Goal: Task Accomplishment & Management: Use online tool/utility

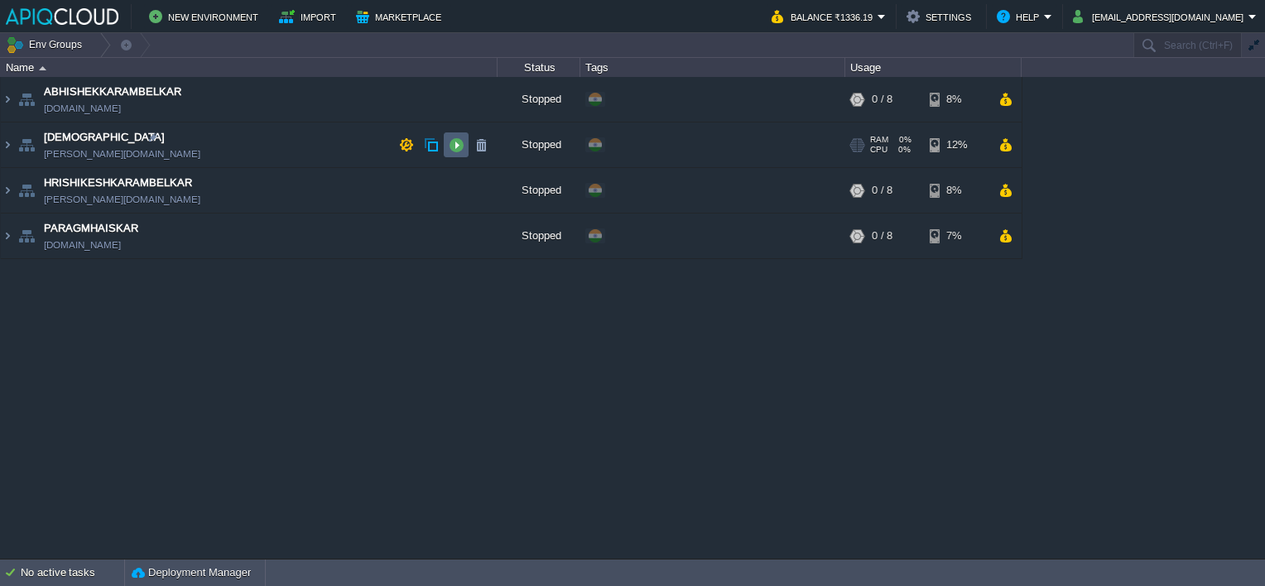
click at [457, 145] on button "button" at bounding box center [456, 144] width 15 height 15
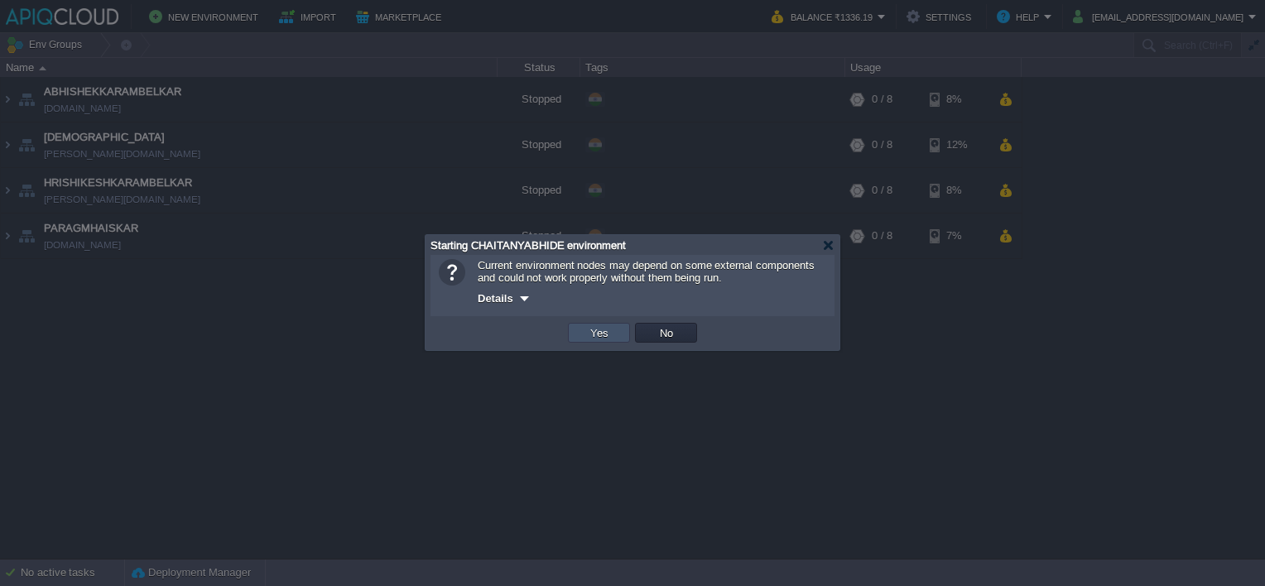
click at [607, 337] on button "Yes" at bounding box center [599, 332] width 28 height 15
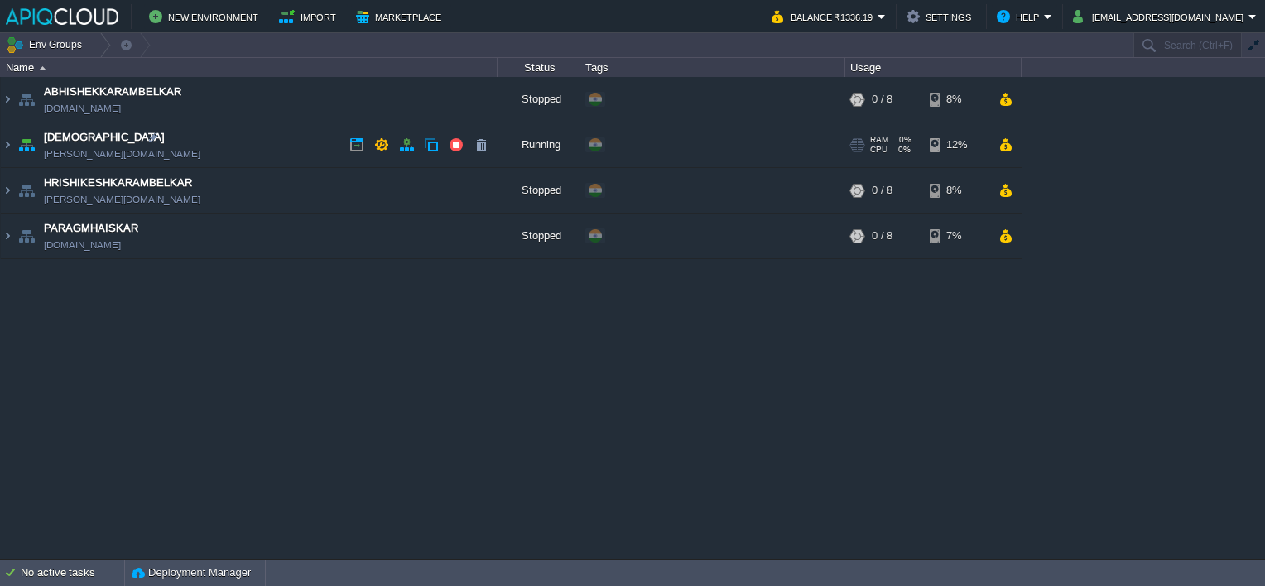
click at [268, 152] on td "[DEMOGRAPHIC_DATA] [PERSON_NAME][DOMAIN_NAME]" at bounding box center [249, 146] width 497 height 46
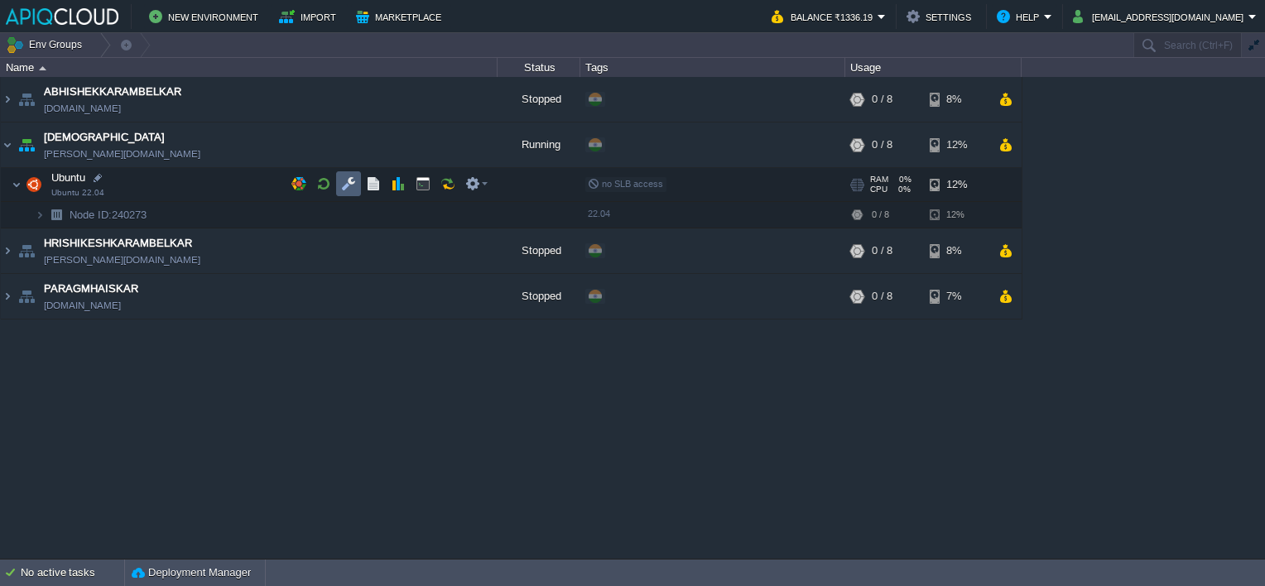
click at [345, 184] on button "button" at bounding box center [348, 183] width 15 height 15
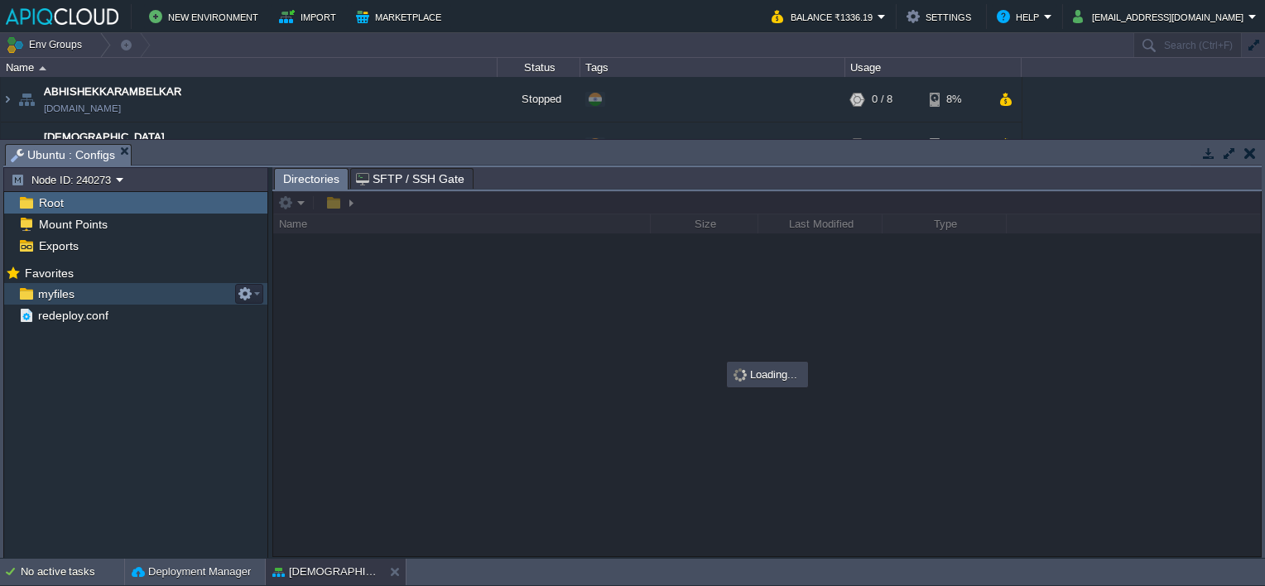
click at [54, 298] on span "myfiles" at bounding box center [56, 293] width 42 height 15
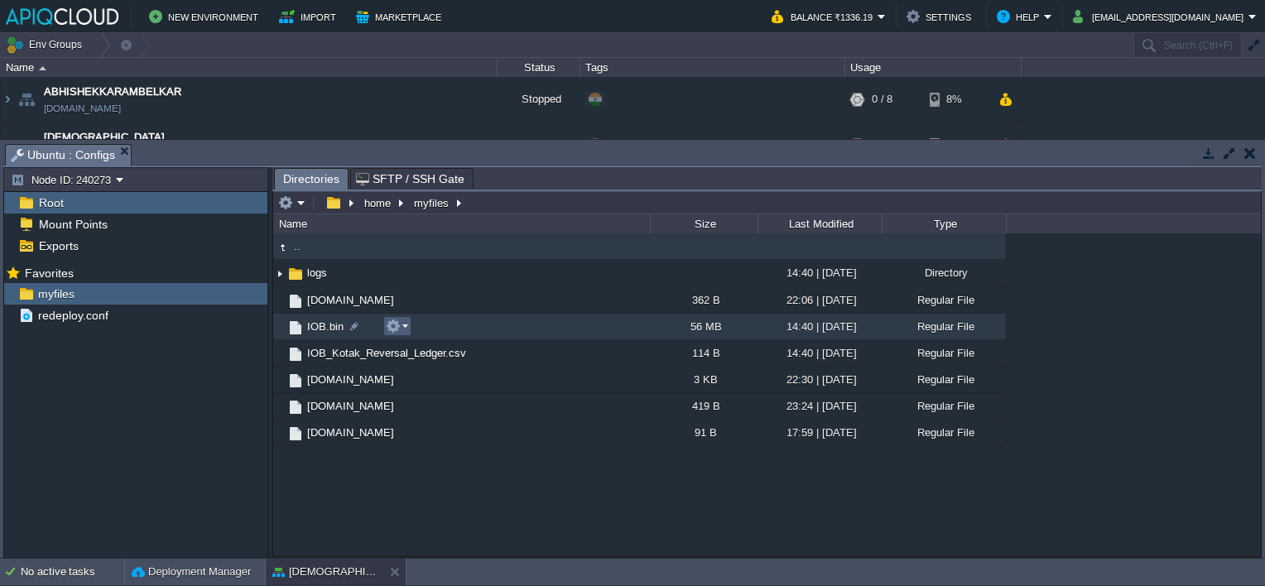
click at [402, 325] on em at bounding box center [397, 326] width 22 height 15
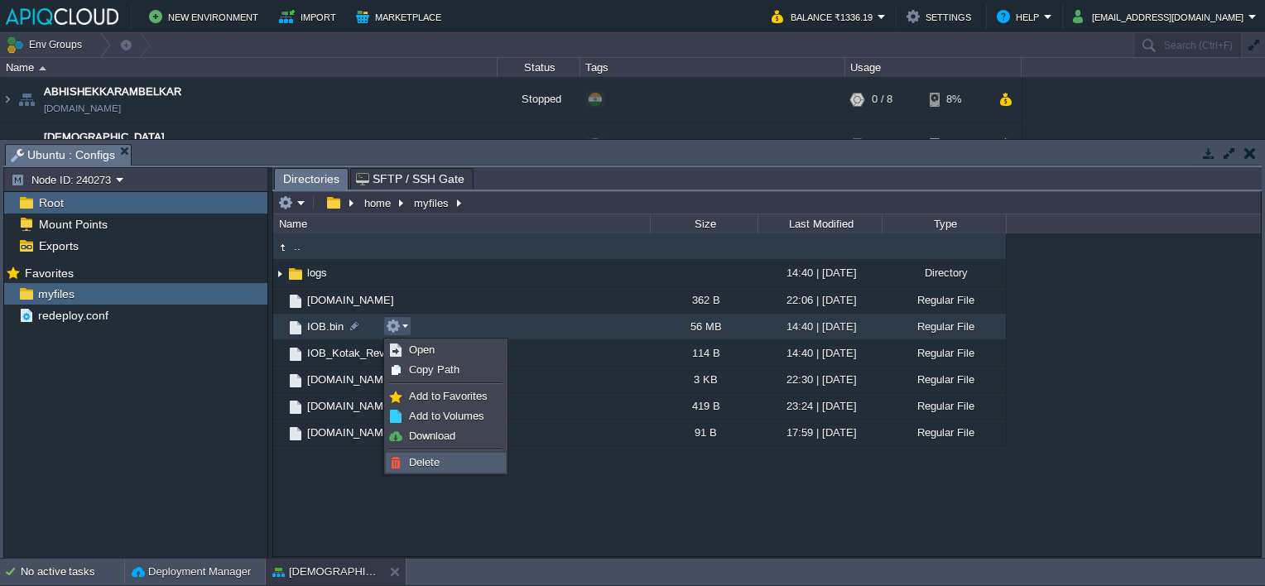
click at [431, 460] on span "Delete" at bounding box center [424, 462] width 31 height 12
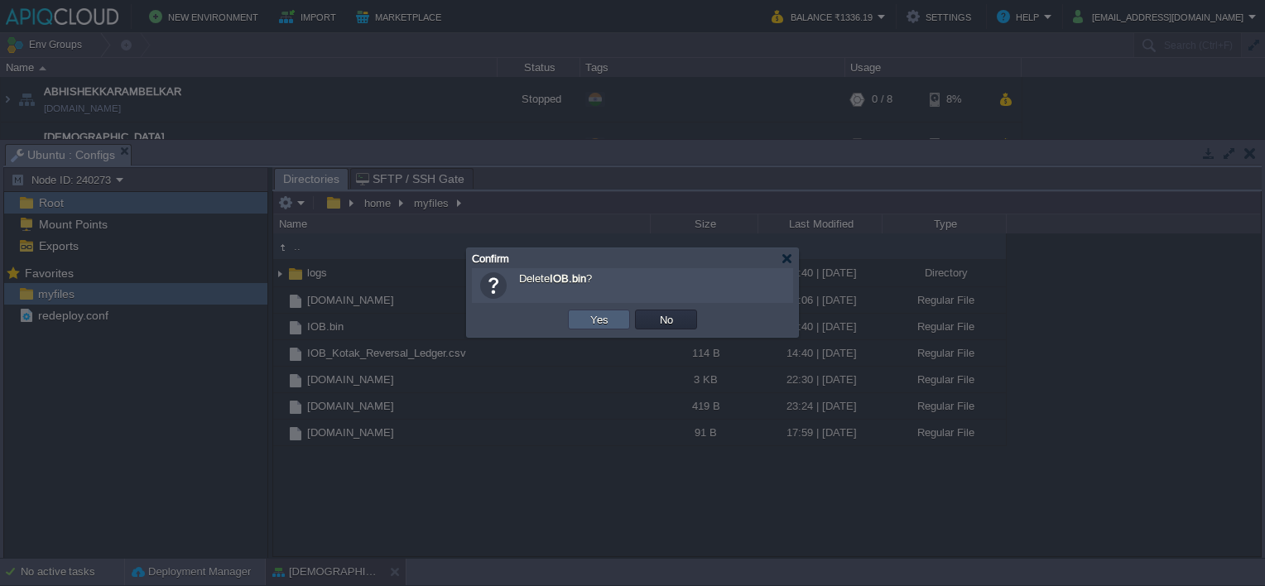
click at [597, 323] on button "Yes" at bounding box center [599, 319] width 28 height 15
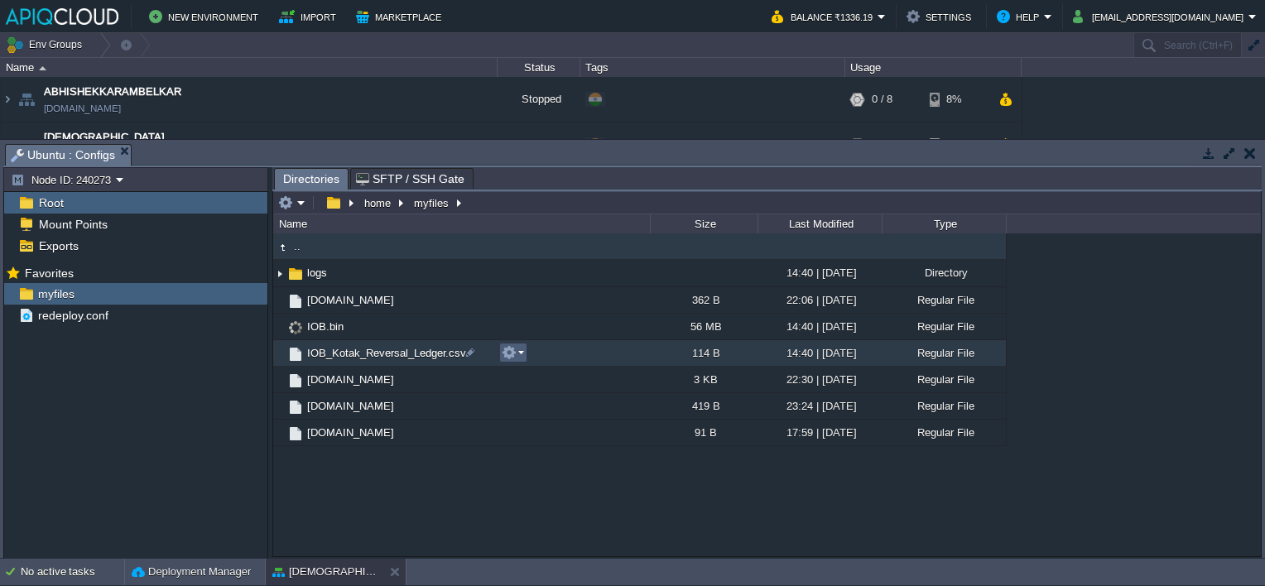
click at [513, 349] on button "button" at bounding box center [509, 352] width 15 height 15
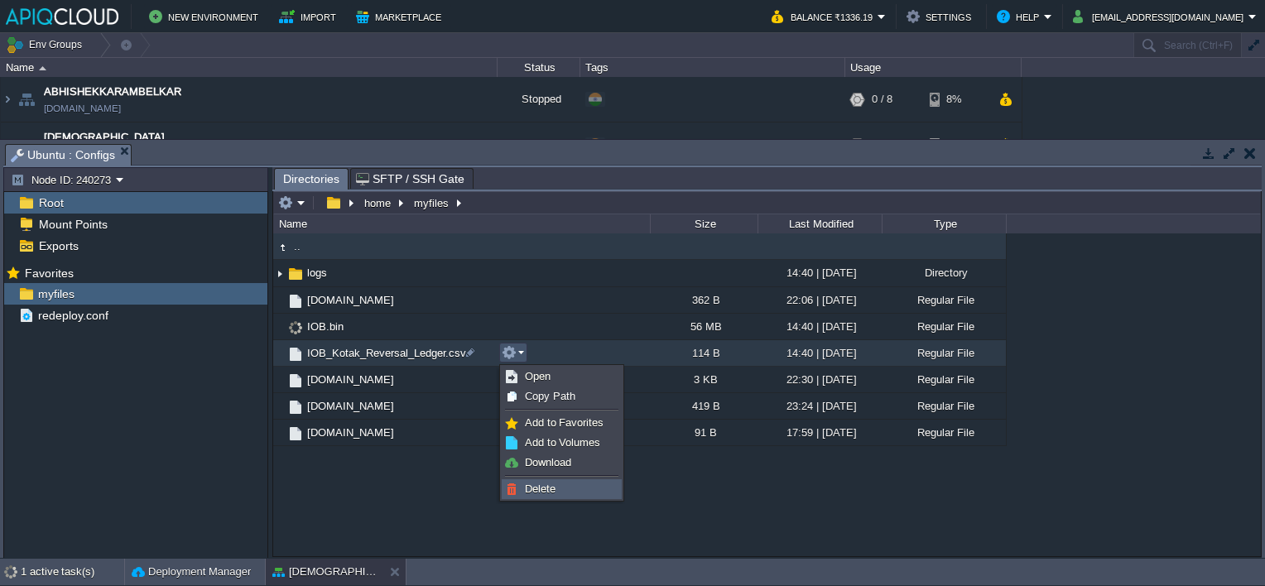
click at [538, 490] on span "Delete" at bounding box center [540, 489] width 31 height 12
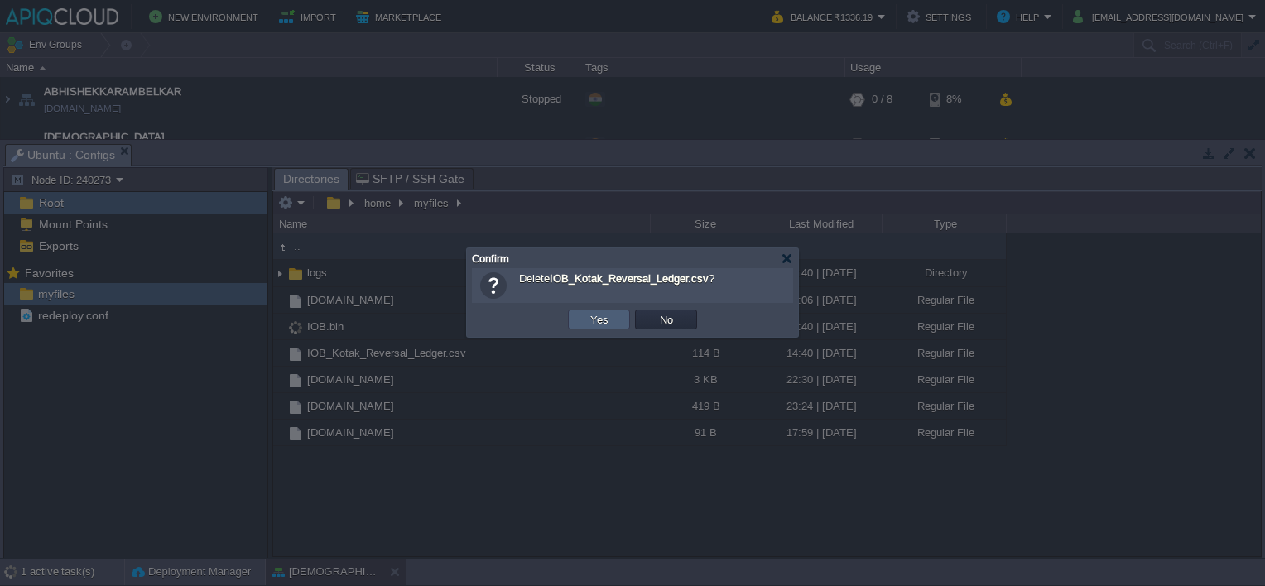
click at [597, 312] on button "Yes" at bounding box center [599, 319] width 28 height 15
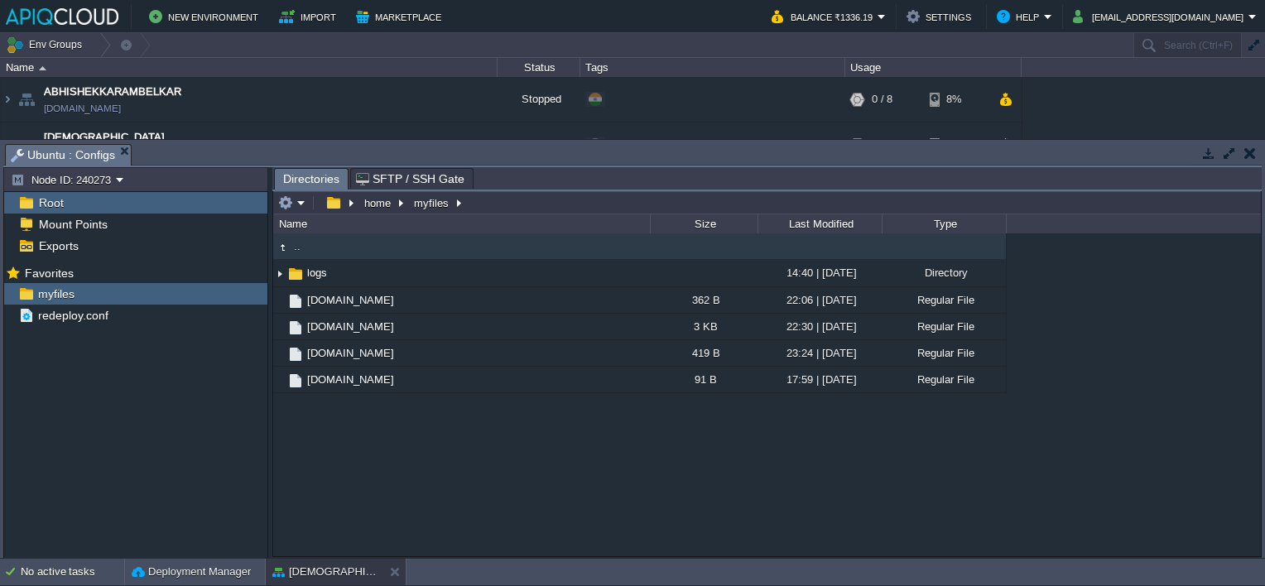
click at [1254, 152] on button "button" at bounding box center [1250, 153] width 12 height 15
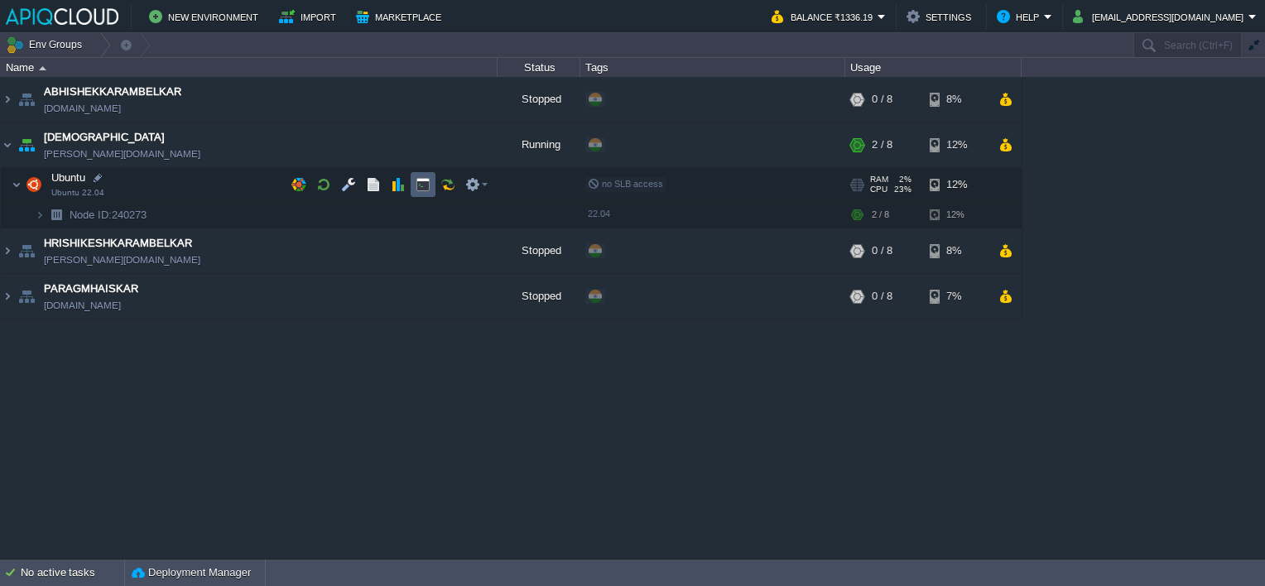
click at [425, 187] on button "button" at bounding box center [423, 184] width 15 height 15
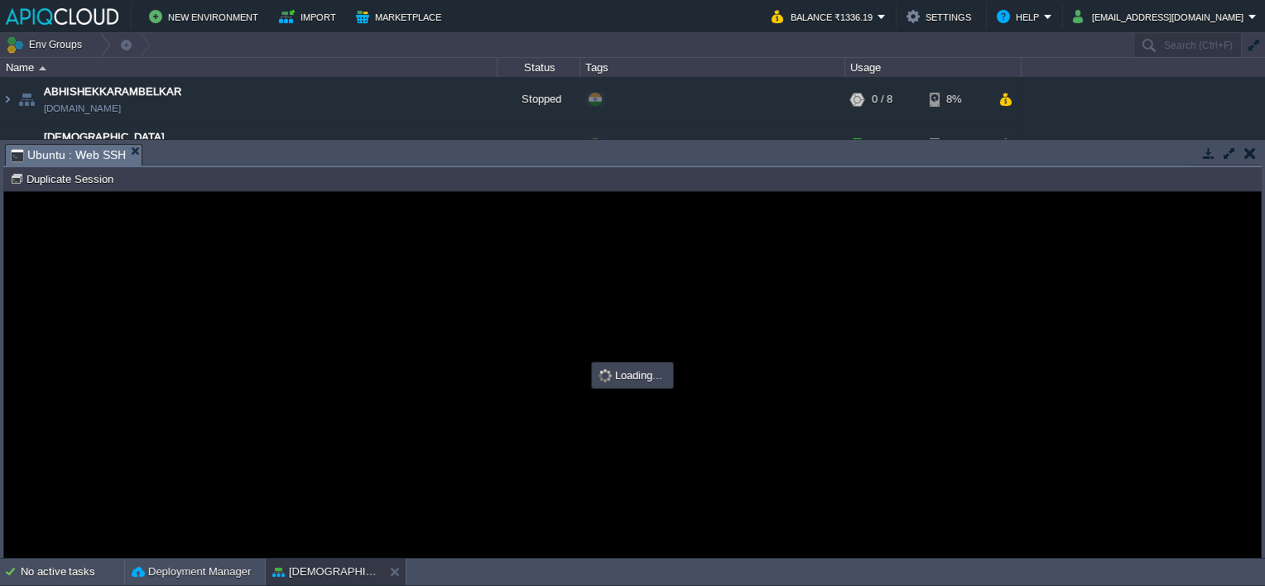
type input "#000000"
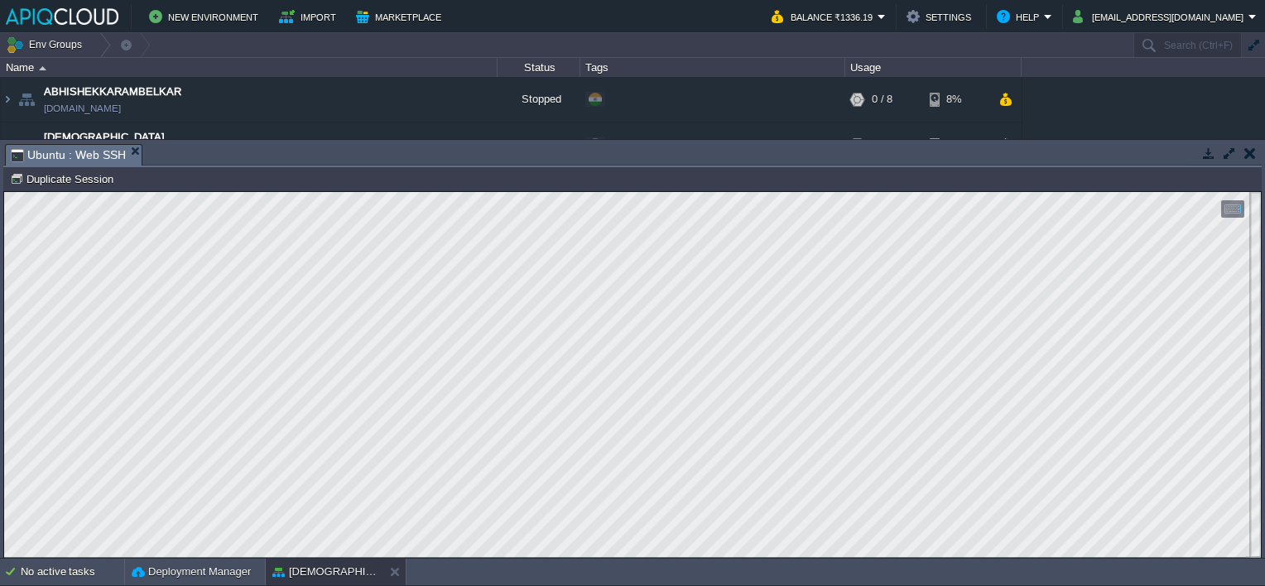
click at [1258, 144] on td at bounding box center [1249, 153] width 21 height 20
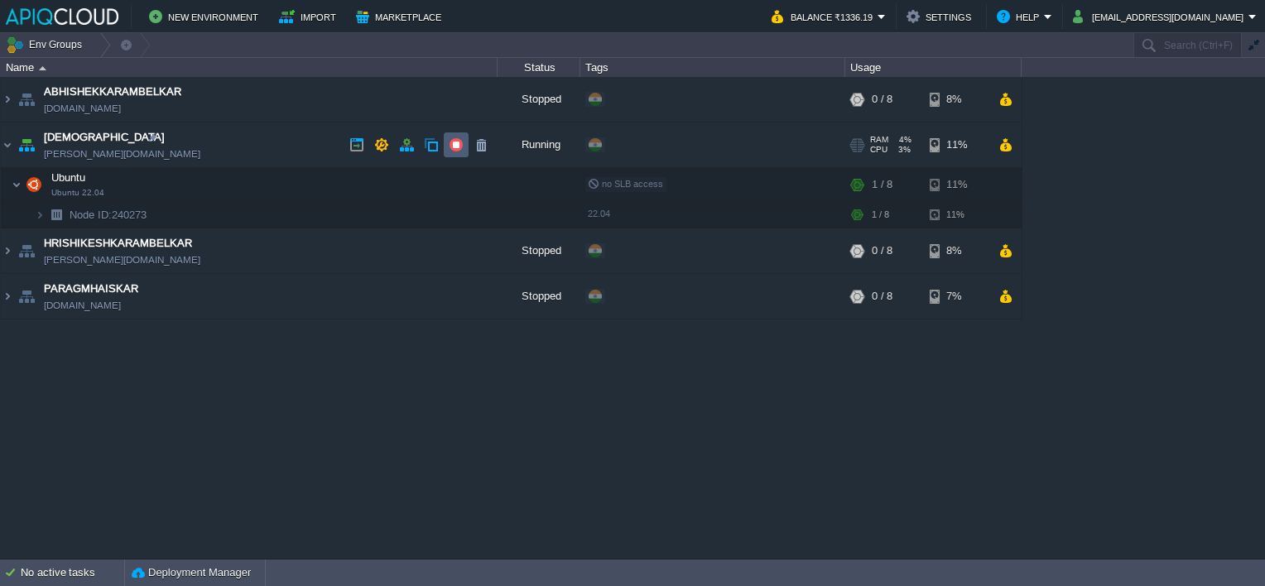
click at [453, 146] on button "button" at bounding box center [456, 144] width 15 height 15
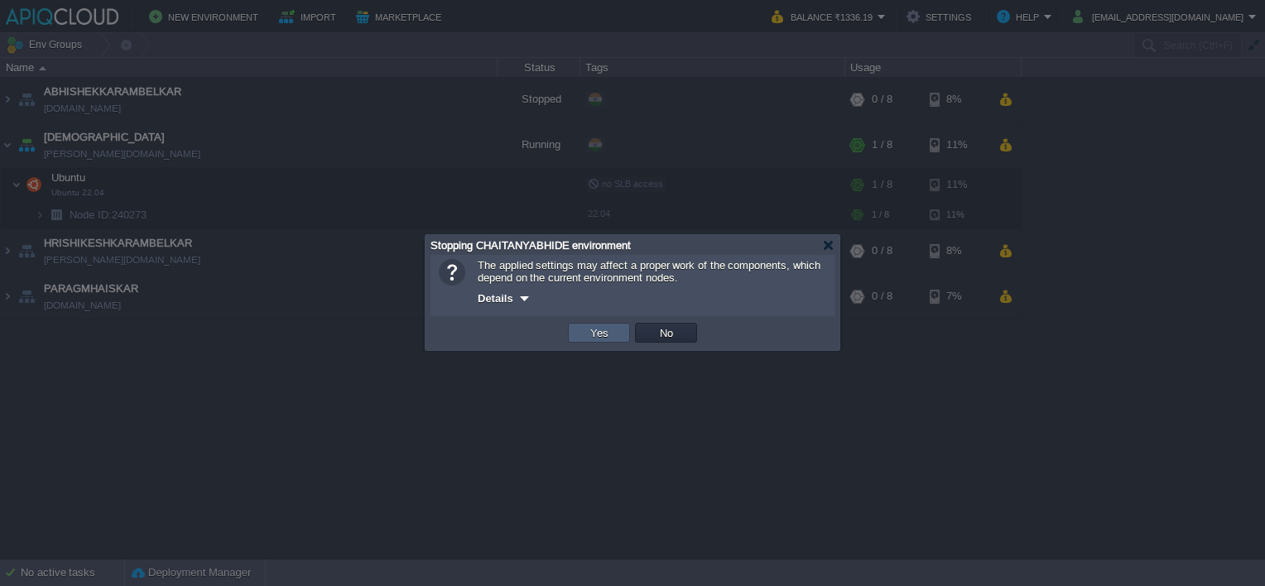
click at [599, 335] on button "Yes" at bounding box center [599, 332] width 28 height 15
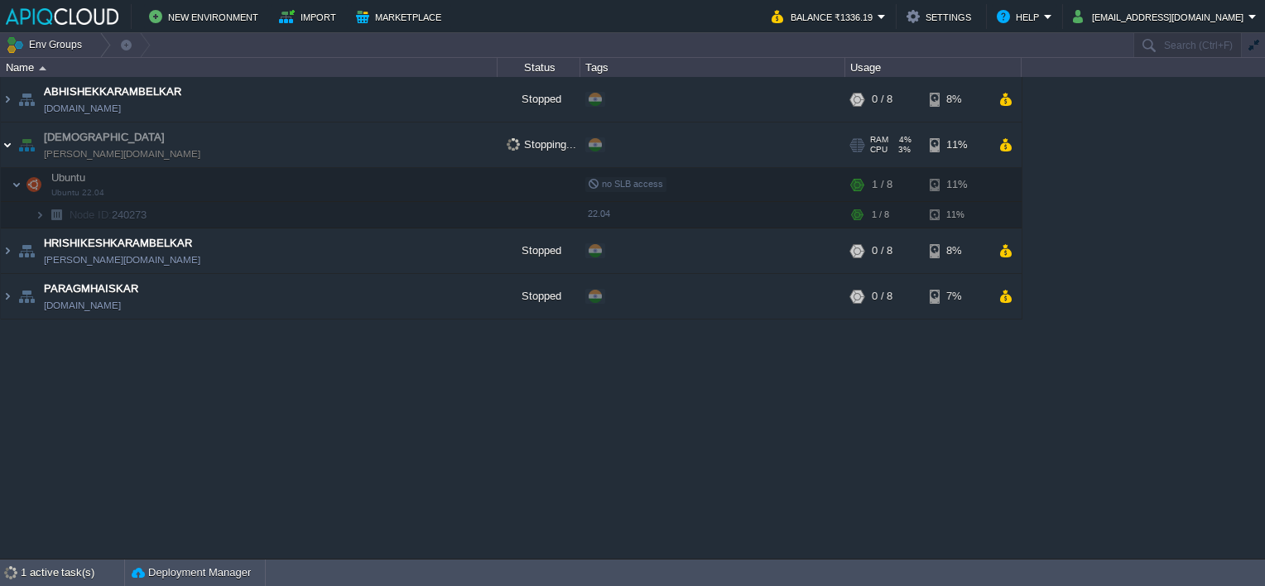
drag, startPoint x: 5, startPoint y: 140, endPoint x: 16, endPoint y: 140, distance: 10.8
click at [5, 140] on img at bounding box center [7, 145] width 13 height 45
